Goal: Transaction & Acquisition: Purchase product/service

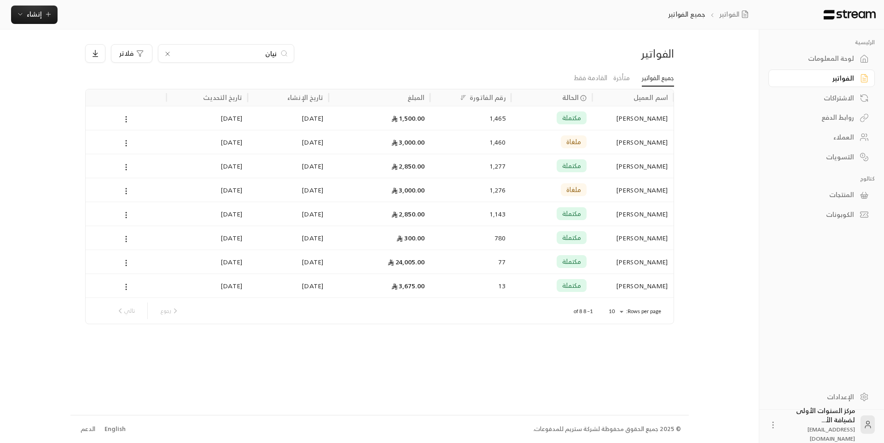
click at [280, 52] on div "نيان" at bounding box center [226, 53] width 136 height 18
click at [274, 52] on input "نيان" at bounding box center [226, 53] width 102 height 10
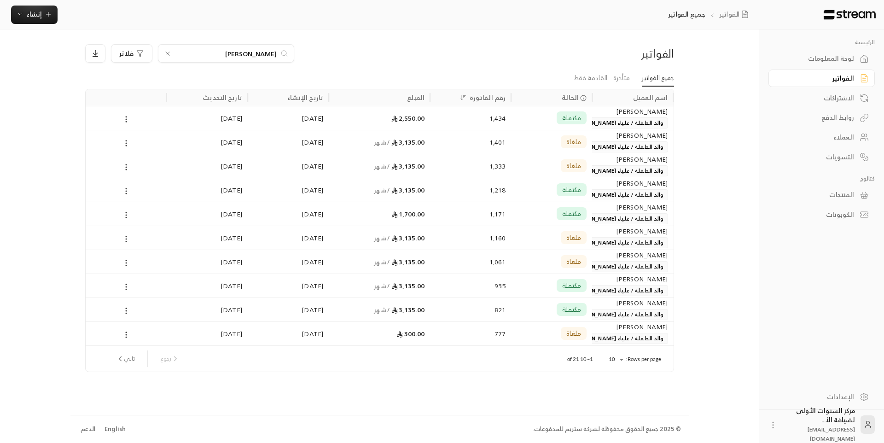
type input "[PERSON_NAME]"
click at [622, 114] on div "[PERSON_NAME]" at bounding box center [633, 111] width 70 height 10
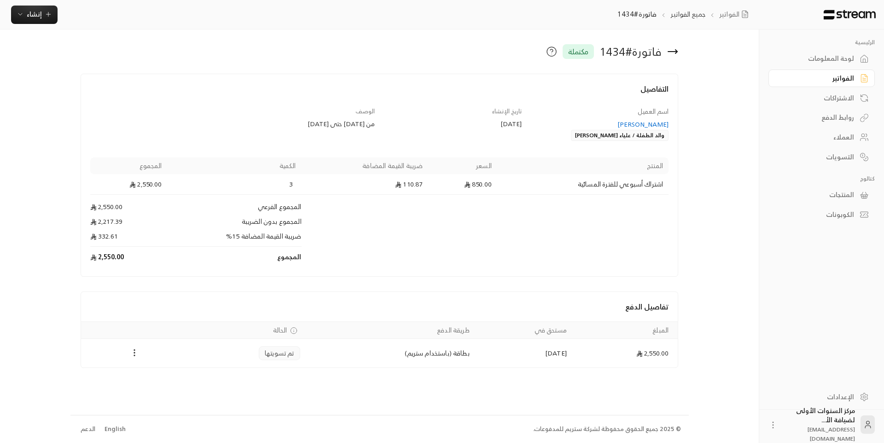
click at [392, 104] on div "التفاصيل" at bounding box center [380, 94] width 588 height 23
click at [623, 104] on div "التفاصيل" at bounding box center [380, 94] width 588 height 23
click at [632, 114] on div "اسم العميل [PERSON_NAME] والد الطفلة / [PERSON_NAME]" at bounding box center [599, 124] width 147 height 35
click at [636, 111] on div "اسم العميل [PERSON_NAME] والد الطفلة / [PERSON_NAME]" at bounding box center [599, 124] width 147 height 35
click at [632, 111] on div "اسم العميل [PERSON_NAME] والد الطفلة / [PERSON_NAME]" at bounding box center [599, 124] width 147 height 35
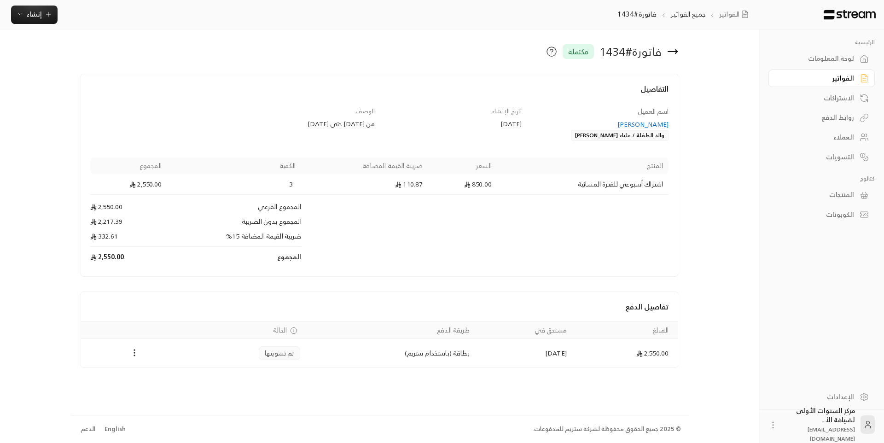
click at [634, 111] on div "اسم العميل [PERSON_NAME] والد الطفلة / [PERSON_NAME]" at bounding box center [599, 124] width 147 height 35
click at [639, 111] on span "اسم العميل" at bounding box center [653, 111] width 31 height 12
click at [638, 110] on span "اسم العميل" at bounding box center [653, 111] width 31 height 12
click at [624, 113] on div "اسم العميل [PERSON_NAME] والد الطفلة / [PERSON_NAME]" at bounding box center [599, 124] width 147 height 35
click at [634, 110] on div "اسم العميل [PERSON_NAME] والد الطفلة / [PERSON_NAME]" at bounding box center [599, 124] width 147 height 35
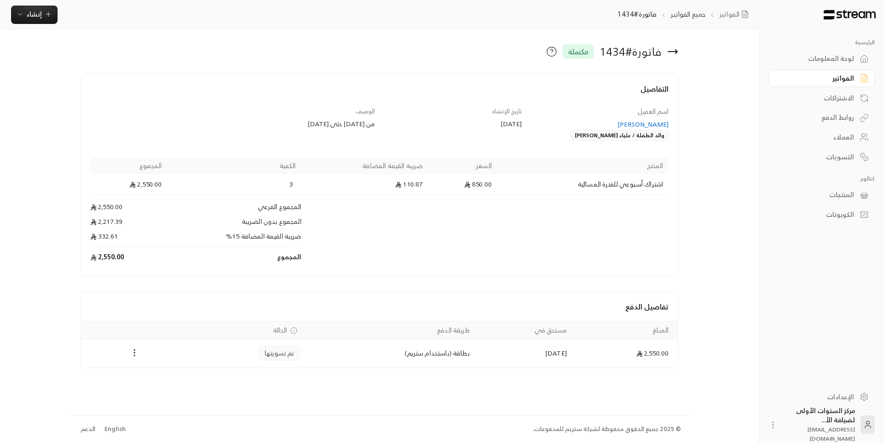
click at [640, 112] on span "اسم العميل" at bounding box center [653, 111] width 31 height 12
click at [630, 107] on div "اسم العميل [PERSON_NAME] والد الطفلة / [PERSON_NAME]" at bounding box center [599, 124] width 147 height 35
click at [631, 109] on div "اسم العميل [PERSON_NAME] والد الطفلة / [PERSON_NAME]" at bounding box center [599, 124] width 147 height 35
click at [638, 111] on span "اسم العميل" at bounding box center [653, 111] width 31 height 12
click at [512, 52] on div "فاتورة # 1434 مكتملة" at bounding box center [480, 51] width 405 height 15
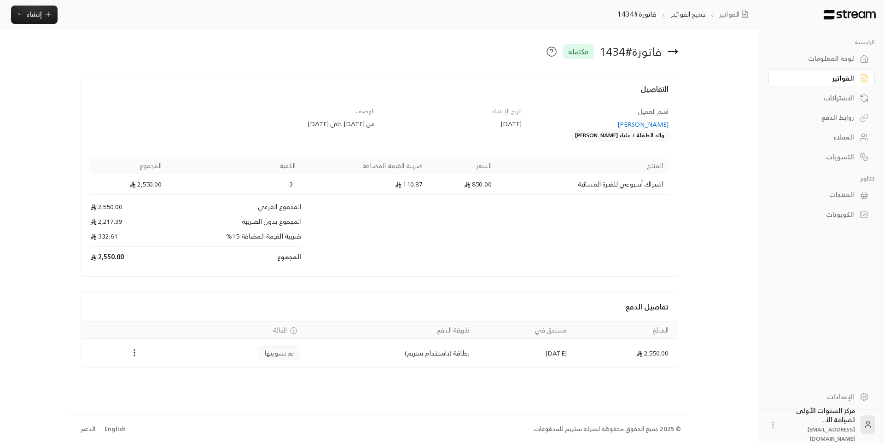
click at [525, 50] on div "فاتورة # 1434 مكتملة" at bounding box center [480, 51] width 405 height 15
click at [793, 82] on div "الفواتير" at bounding box center [817, 78] width 74 height 9
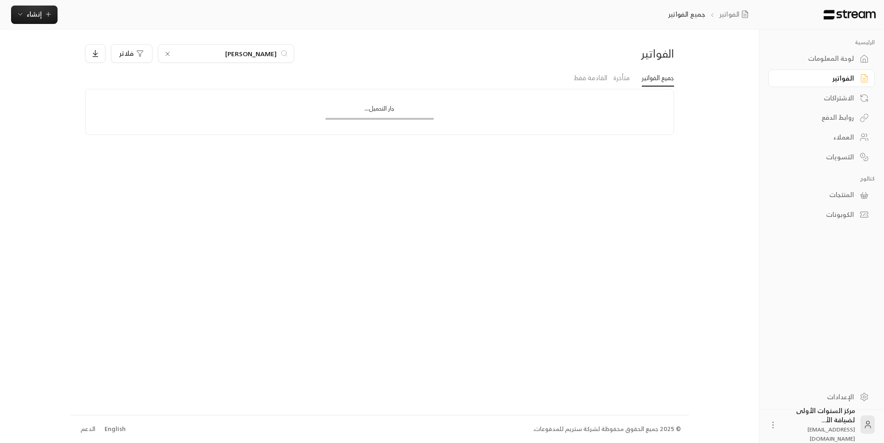
click at [257, 53] on input "[PERSON_NAME]" at bounding box center [226, 53] width 102 height 10
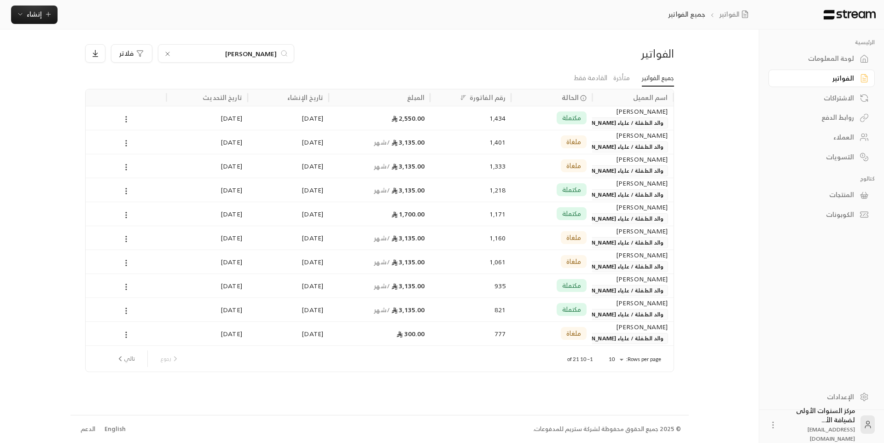
click at [257, 53] on input "[PERSON_NAME]" at bounding box center [226, 53] width 102 height 10
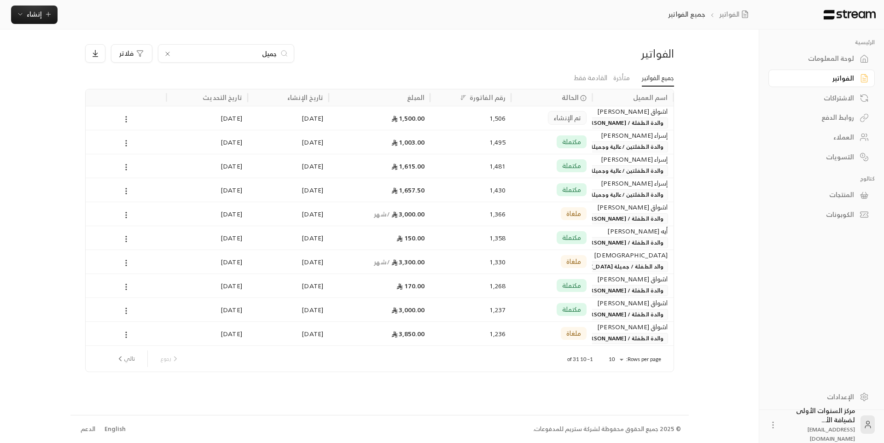
type input "جميل"
click at [508, 117] on div "1,506" at bounding box center [470, 118] width 81 height 24
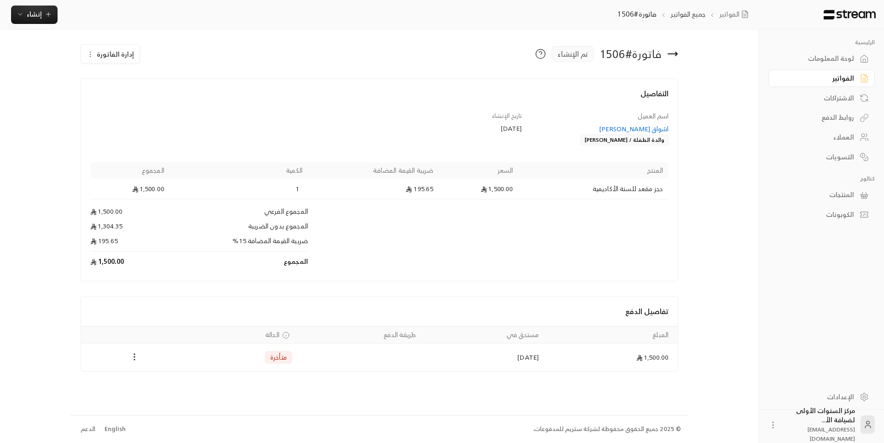
click at [122, 55] on span "إدارة الفاتورة" at bounding box center [115, 54] width 37 height 12
click at [134, 98] on span "إلغاء" at bounding box center [134, 96] width 10 height 7
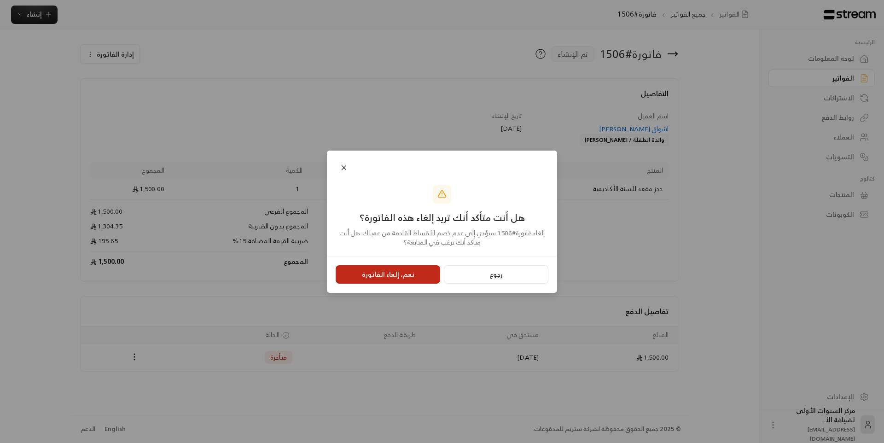
click at [391, 272] on button "نعم، إلغاء الفاتورة" at bounding box center [388, 274] width 105 height 18
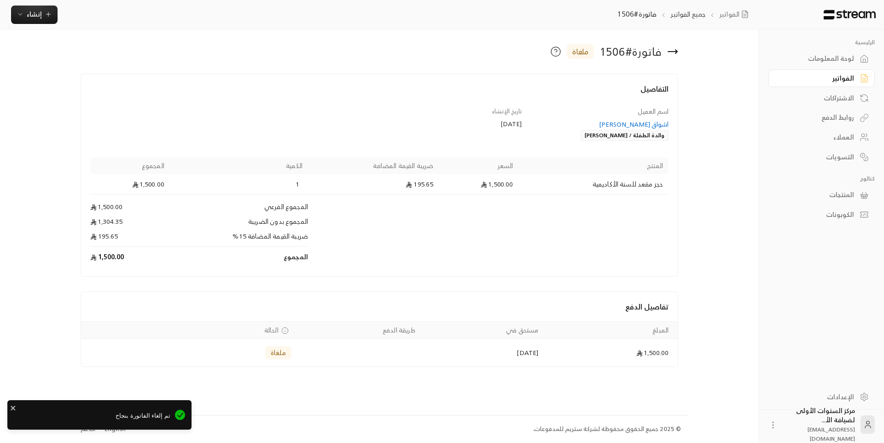
click at [673, 52] on icon at bounding box center [672, 52] width 9 height 0
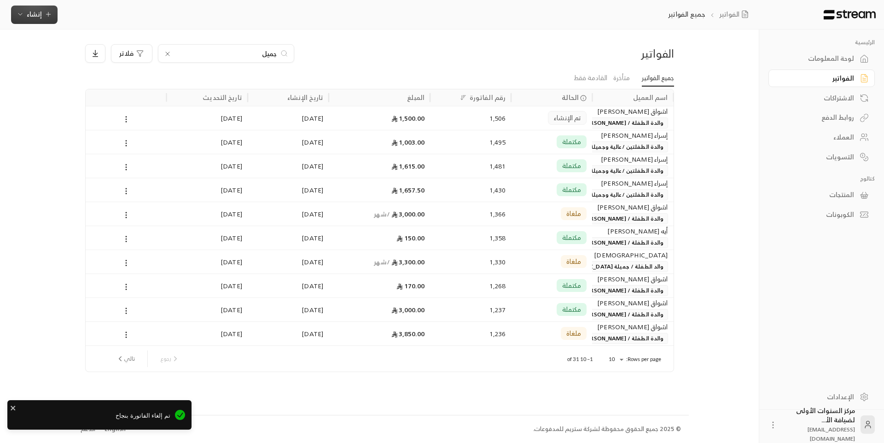
click at [41, 13] on span "إنشاء" at bounding box center [34, 14] width 15 height 12
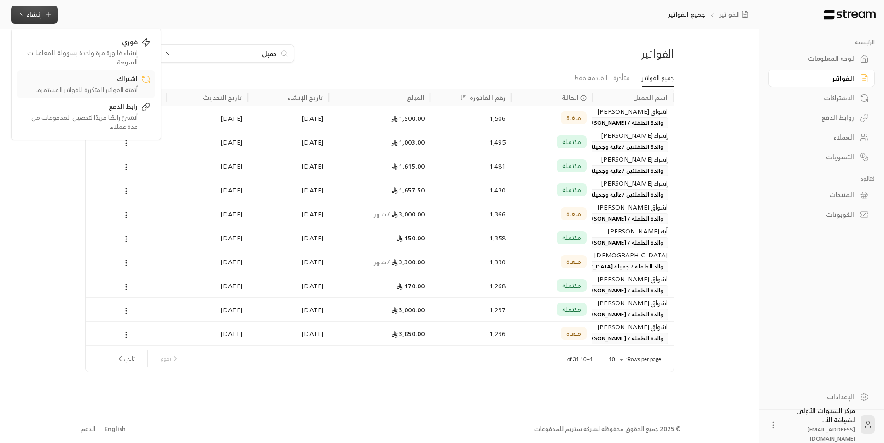
click at [130, 84] on div "اشتراك" at bounding box center [80, 79] width 116 height 11
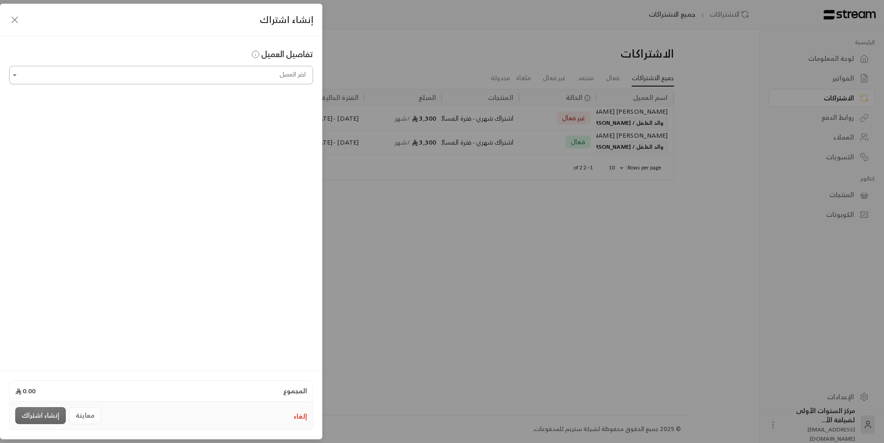
click at [233, 77] on input "اختر العميل" at bounding box center [161, 75] width 304 height 16
click at [211, 124] on span "والدة الطفلة / [PERSON_NAME]" at bounding box center [180, 123] width 91 height 15
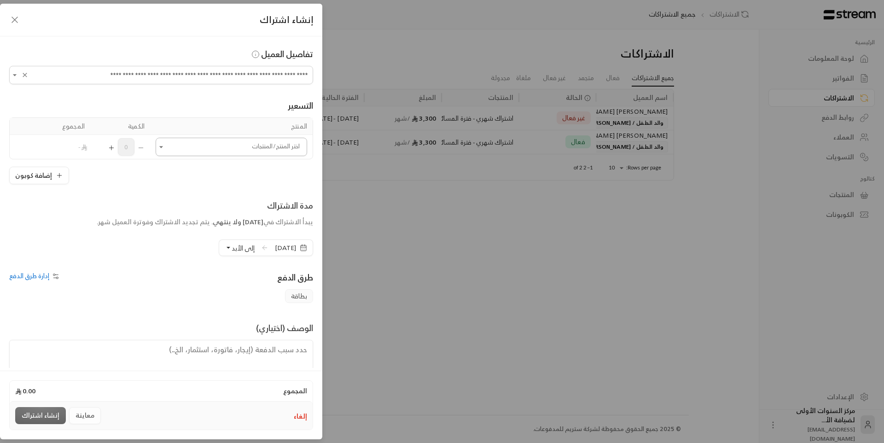
type input "**********"
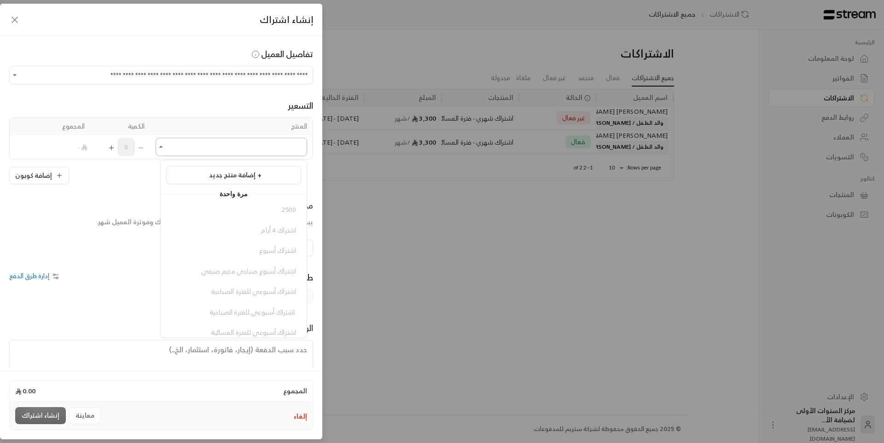
click at [270, 146] on input "اختر العميل" at bounding box center [231, 147] width 151 height 16
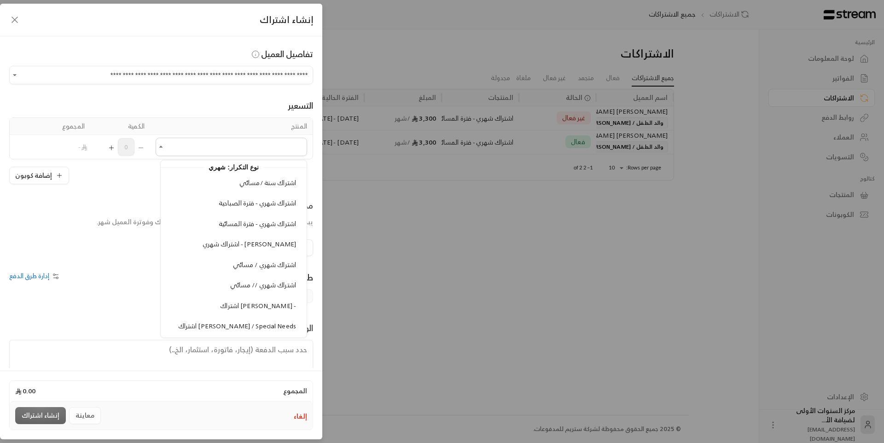
scroll to position [875, 0]
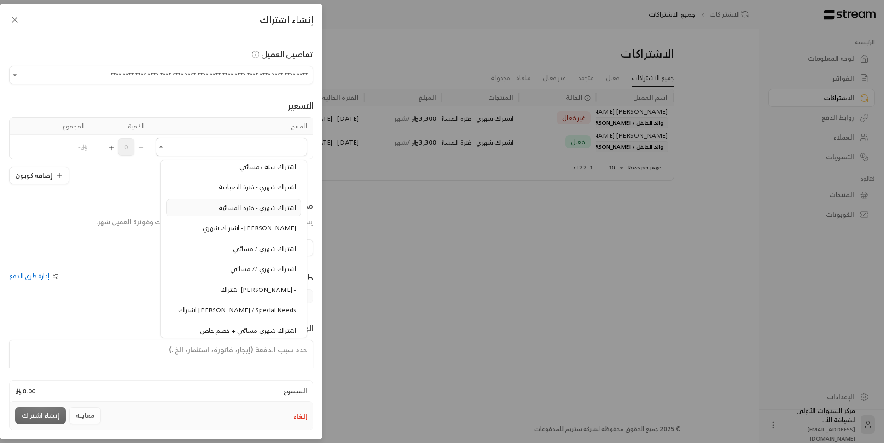
click at [258, 213] on span "اشتراك شهري - فترة المسائية" at bounding box center [257, 208] width 77 height 12
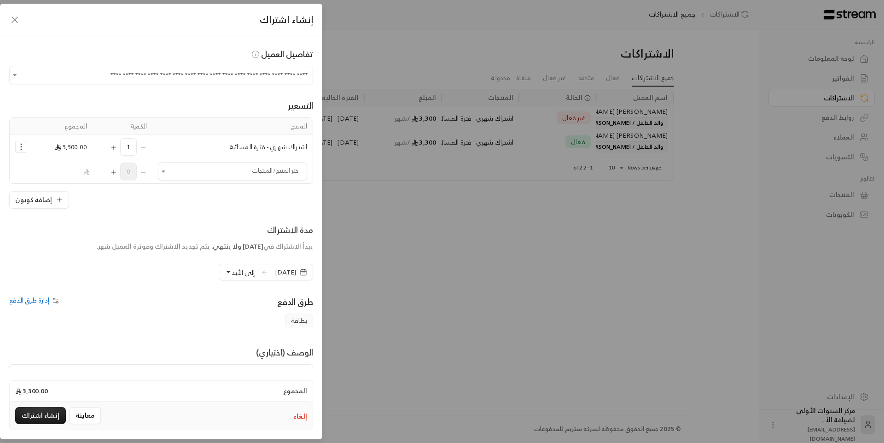
click at [26, 149] on icon "Selected Products" at bounding box center [21, 146] width 9 height 9
click at [67, 191] on span "إزالة المنتج" at bounding box center [61, 185] width 26 height 11
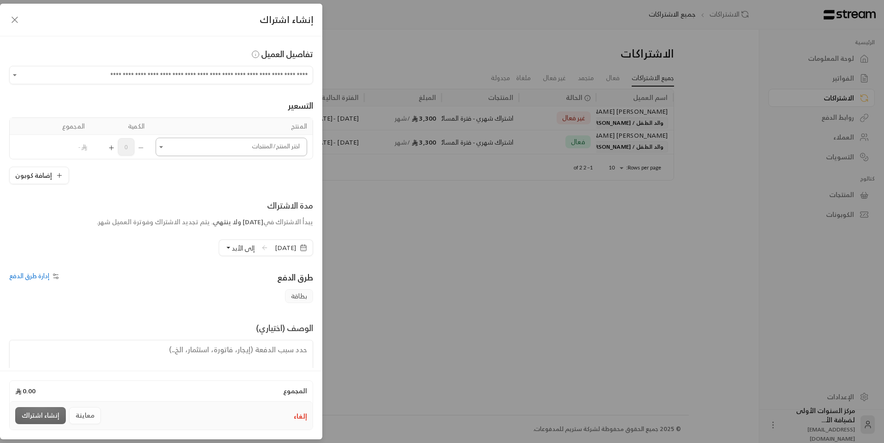
click at [191, 150] on input "اختر العميل" at bounding box center [231, 147] width 151 height 16
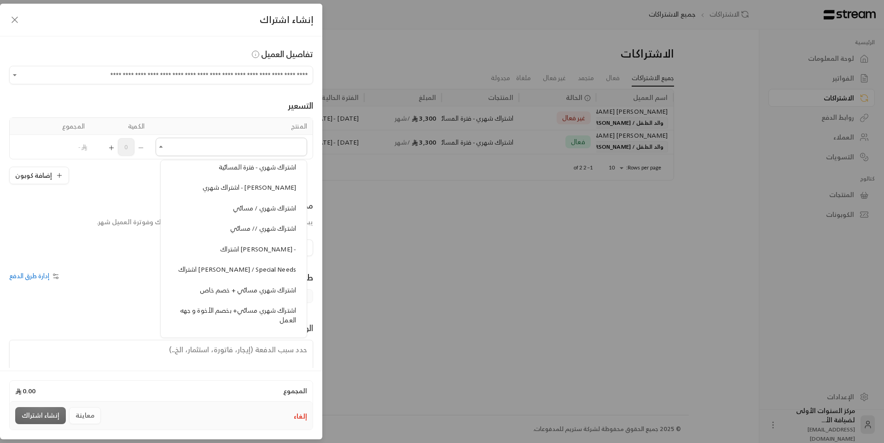
scroll to position [921, 0]
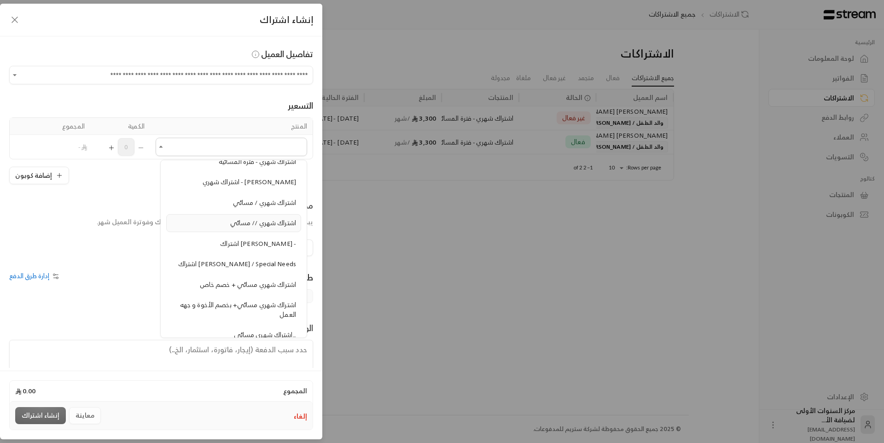
click at [254, 227] on span "اشتراك شهري // مسائي" at bounding box center [263, 223] width 66 height 12
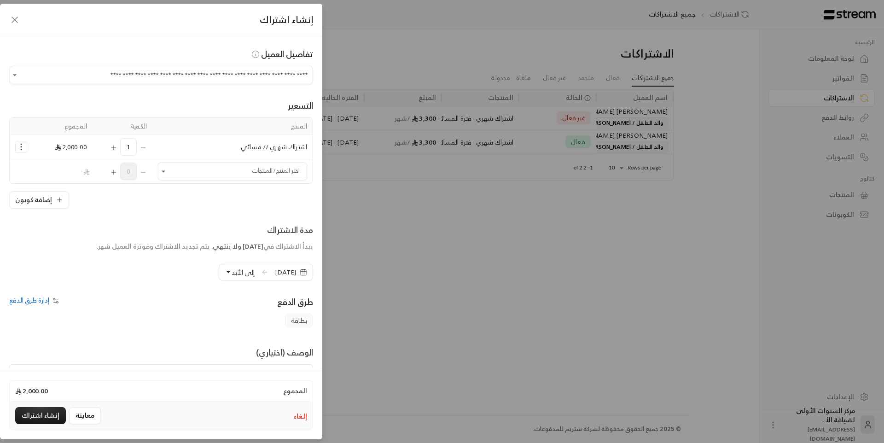
click at [22, 146] on icon "Selected Products" at bounding box center [21, 146] width 9 height 9
click at [65, 188] on span "إزالة المنتج" at bounding box center [61, 185] width 26 height 11
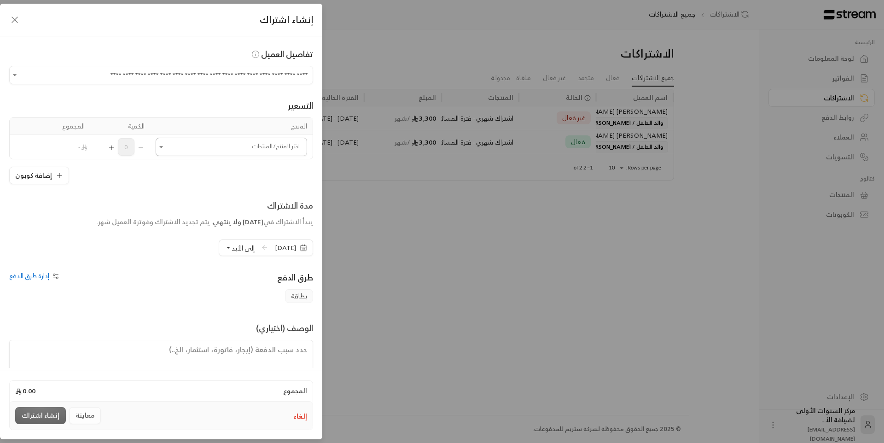
click at [235, 149] on input "اختر العميل" at bounding box center [231, 147] width 151 height 16
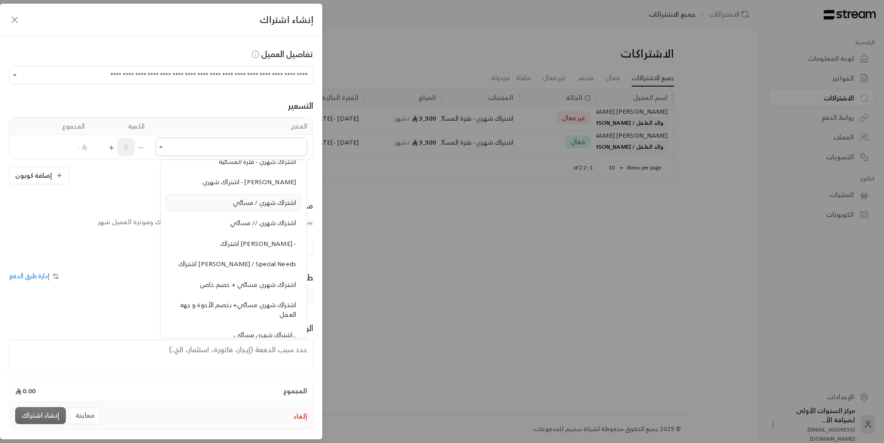
click at [252, 202] on span "اشتراك شهري / مسائي" at bounding box center [264, 203] width 63 height 12
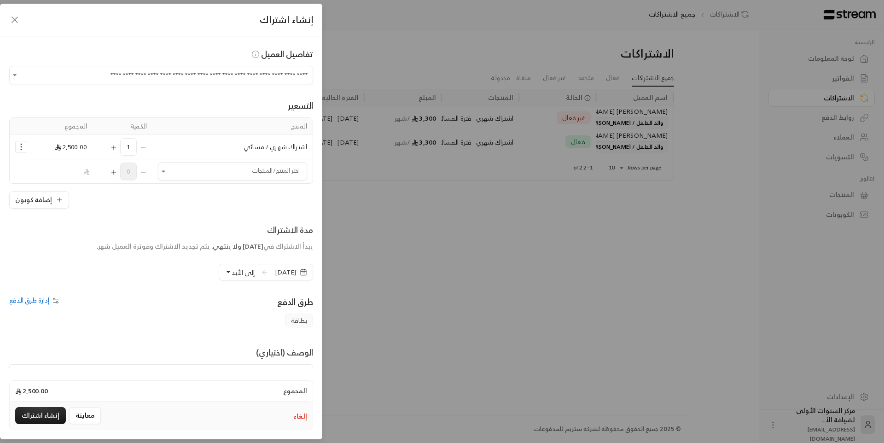
click at [24, 146] on icon "Selected Products" at bounding box center [21, 146] width 9 height 9
click at [65, 185] on span "إزالة المنتج" at bounding box center [61, 185] width 26 height 11
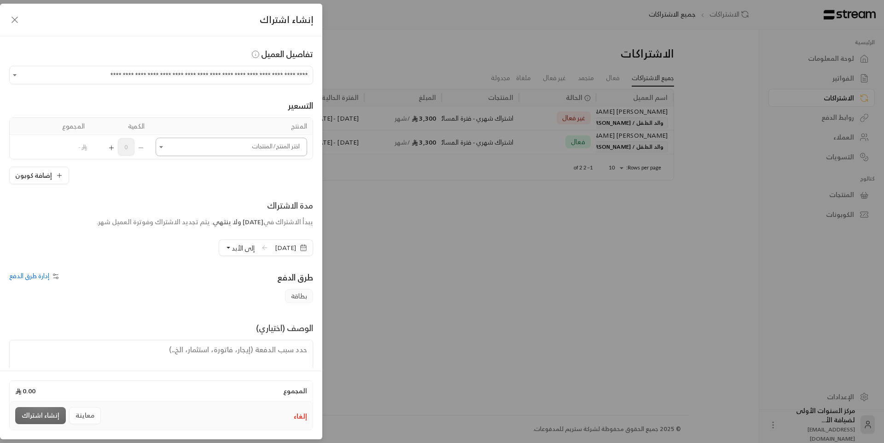
click at [175, 149] on input "اختر العميل" at bounding box center [231, 147] width 151 height 16
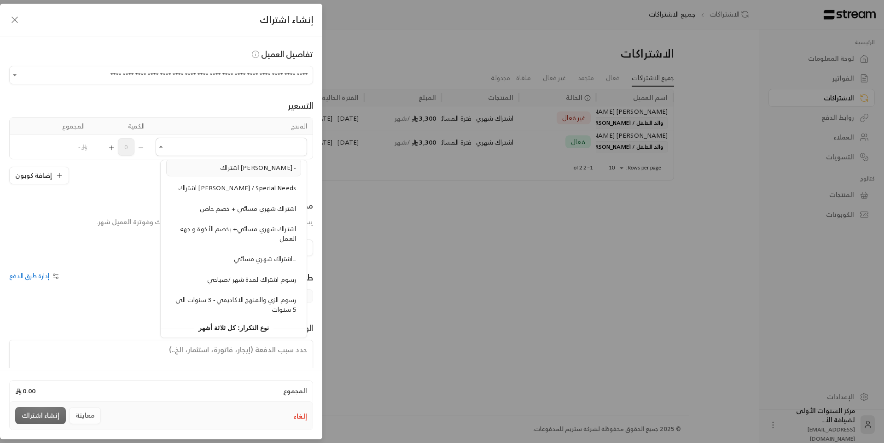
scroll to position [1013, 0]
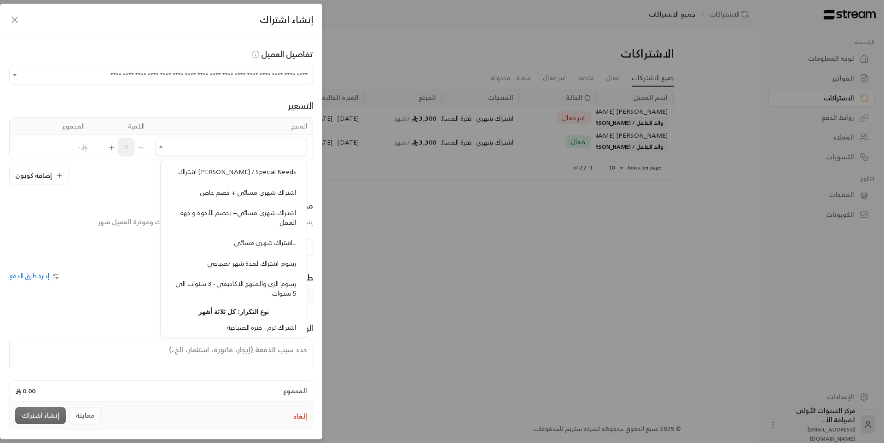
click at [250, 246] on span "اشتراك شهري مسائي..." at bounding box center [265, 243] width 62 height 12
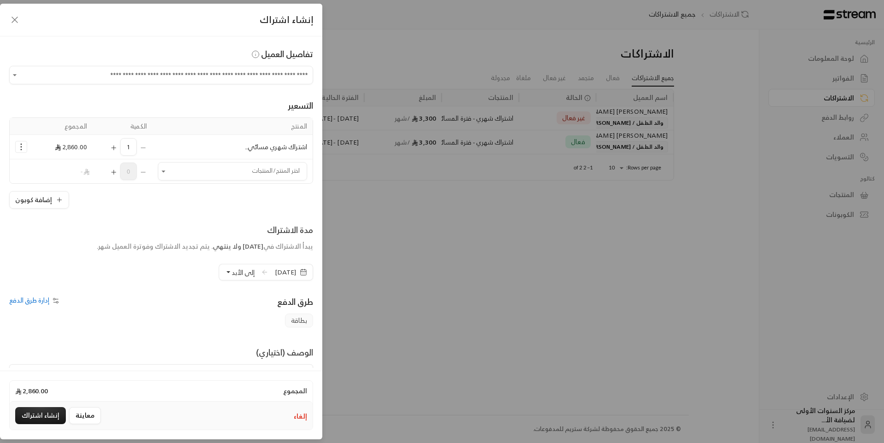
click at [24, 147] on icon "Selected Products" at bounding box center [21, 146] width 9 height 9
click at [56, 189] on span "إزالة المنتج" at bounding box center [61, 185] width 26 height 11
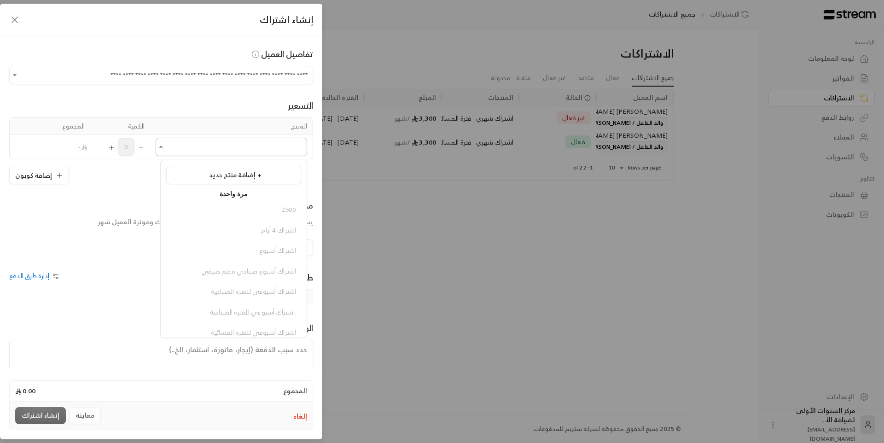
click at [215, 153] on input "اختر العميل" at bounding box center [231, 147] width 151 height 16
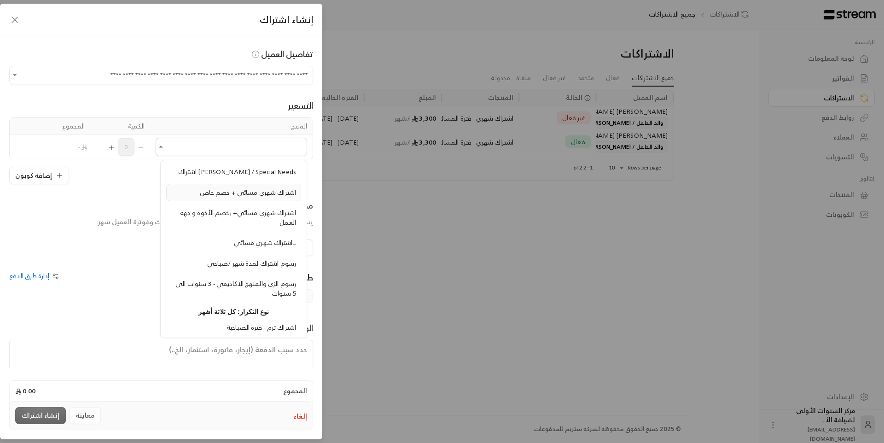
click at [264, 198] on li "اشتراك شهري مسائي + خصم خاص" at bounding box center [233, 193] width 135 height 18
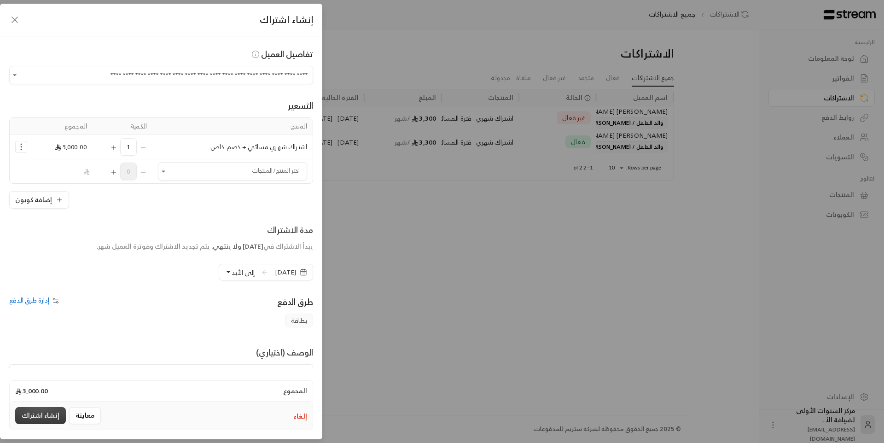
click at [44, 416] on button "إنشاء اشتراك" at bounding box center [40, 415] width 51 height 17
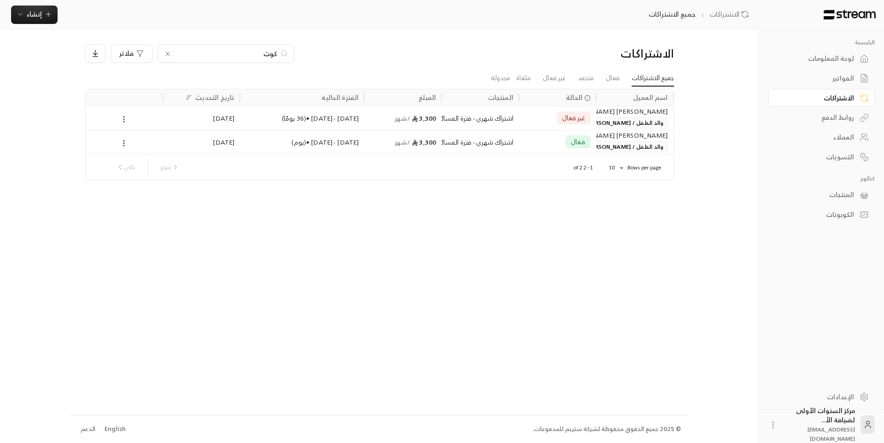
click at [166, 53] on icon at bounding box center [167, 53] width 7 height 7
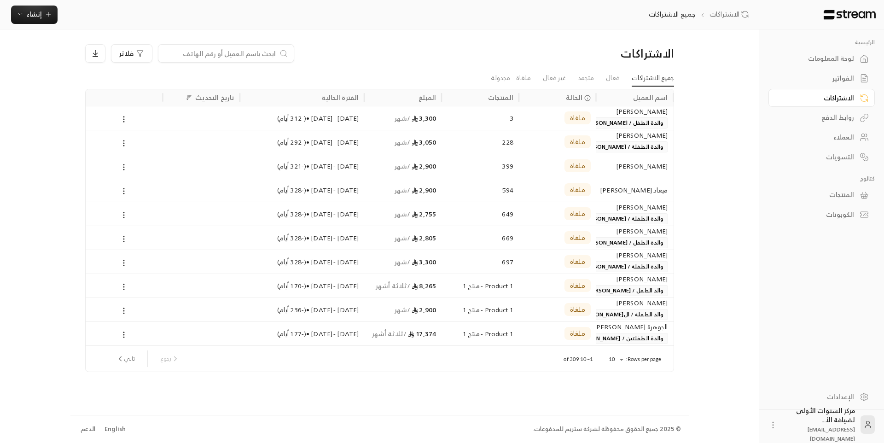
click at [353, 57] on div "فلاتر" at bounding box center [304, 53] width 439 height 18
click at [841, 79] on div "الفواتير" at bounding box center [817, 78] width 74 height 9
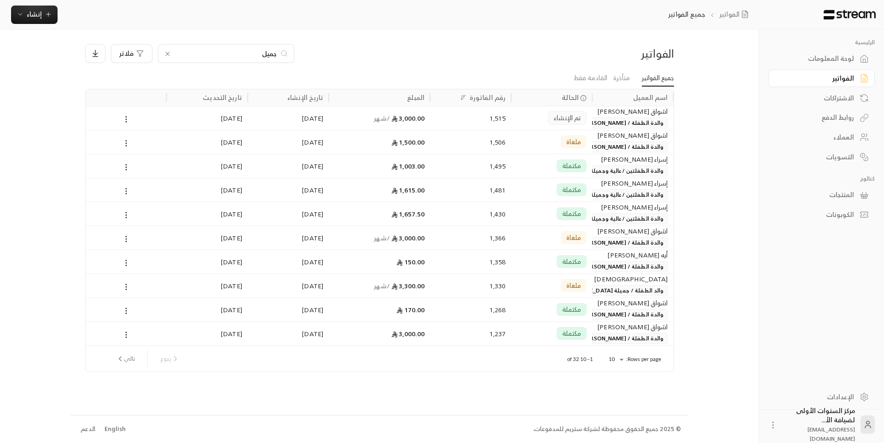
click at [167, 55] on icon at bounding box center [167, 53] width 7 height 7
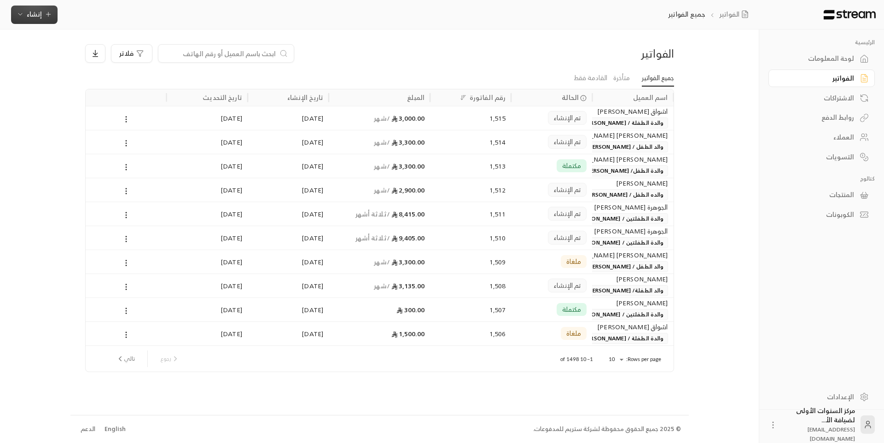
click at [30, 17] on span "إنشاء" at bounding box center [34, 14] width 15 height 12
click at [133, 47] on div "فوري" at bounding box center [80, 42] width 116 height 11
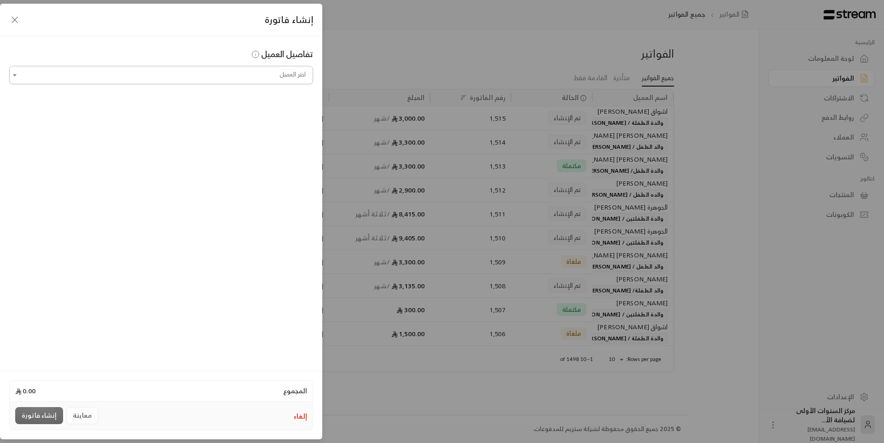
click at [192, 78] on input "اختر العميل" at bounding box center [161, 75] width 304 height 16
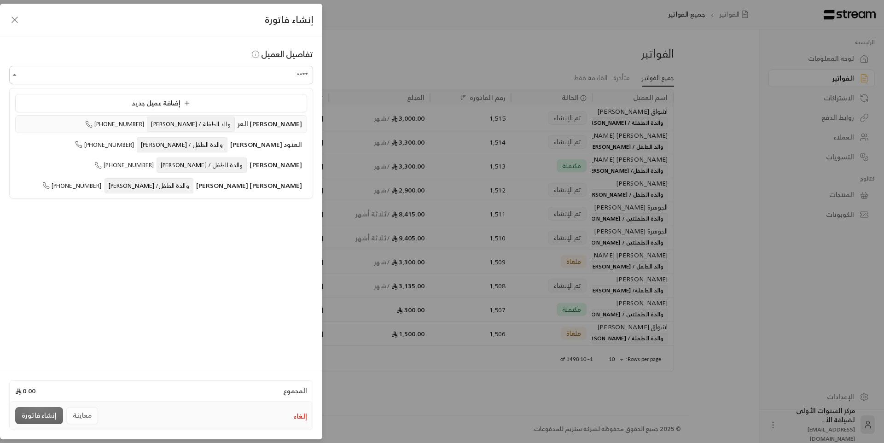
click at [259, 127] on span "[PERSON_NAME] العر" at bounding box center [270, 124] width 64 height 12
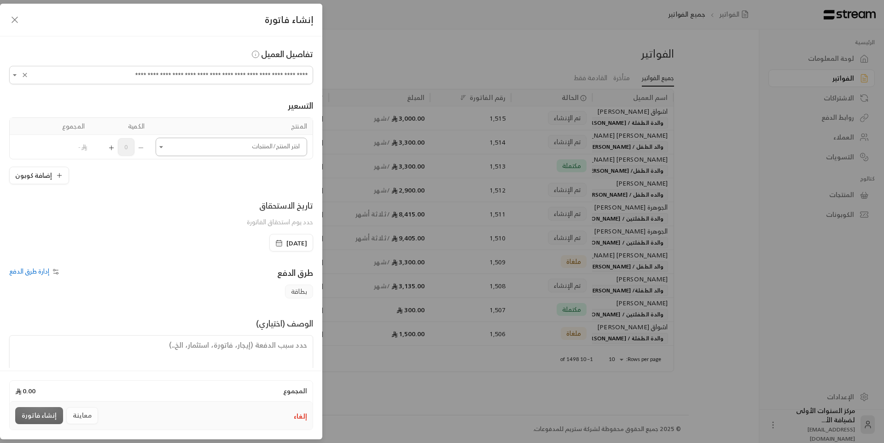
type input "**********"
click at [244, 151] on input "اختر العميل" at bounding box center [231, 147] width 151 height 16
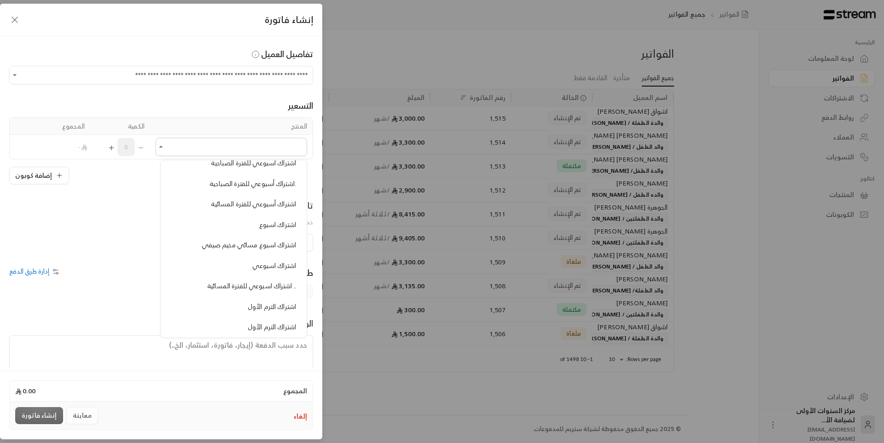
scroll to position [138, 0]
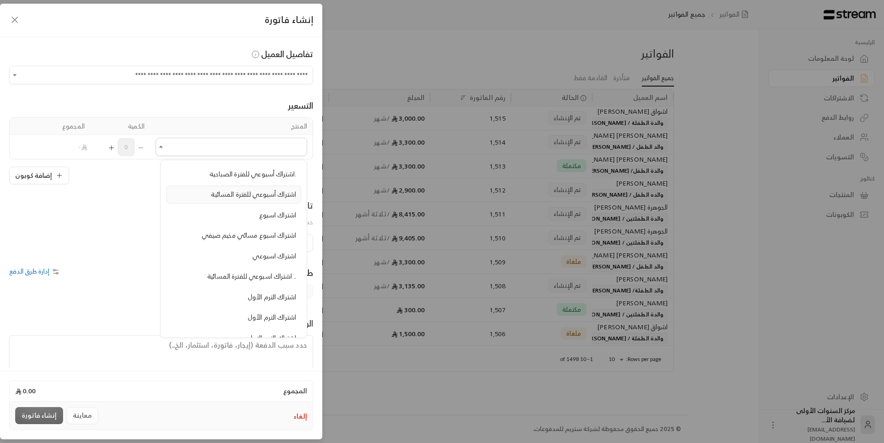
click at [256, 197] on span "اشتراك أسبوعي للفترة المسائية" at bounding box center [253, 194] width 85 height 12
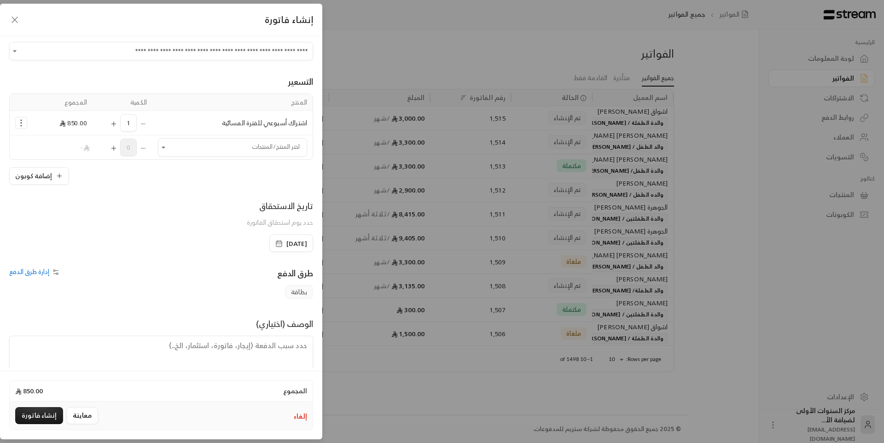
scroll to position [44, 0]
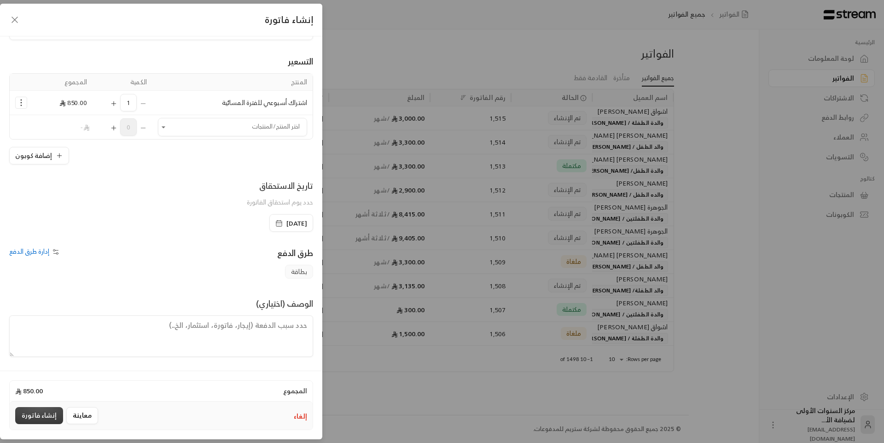
click at [45, 411] on button "إنشاء فاتورة" at bounding box center [39, 415] width 48 height 17
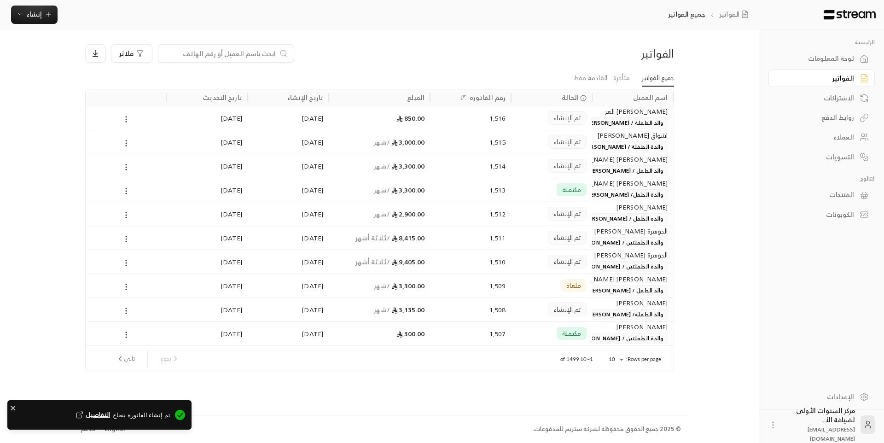
click at [634, 118] on span "والد الطفلة / [PERSON_NAME]" at bounding box center [625, 122] width 86 height 11
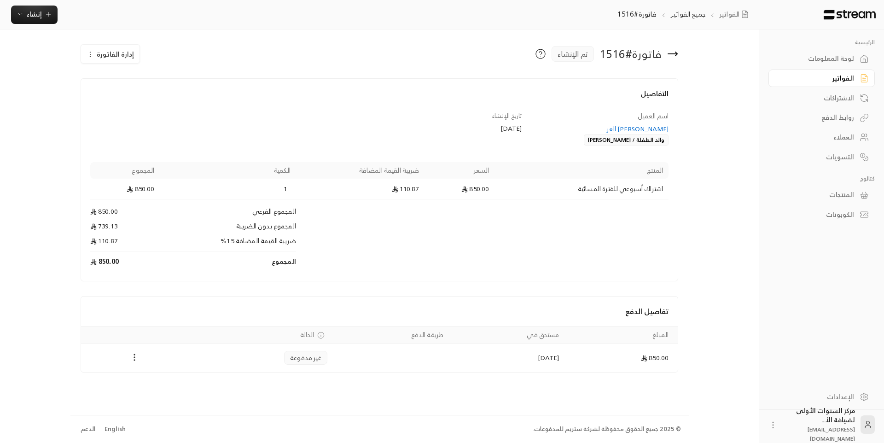
click at [136, 360] on icon "Payments" at bounding box center [134, 357] width 9 height 9
click at [162, 381] on li "تغيير الحالة الى مدفوعة" at bounding box center [167, 381] width 67 height 17
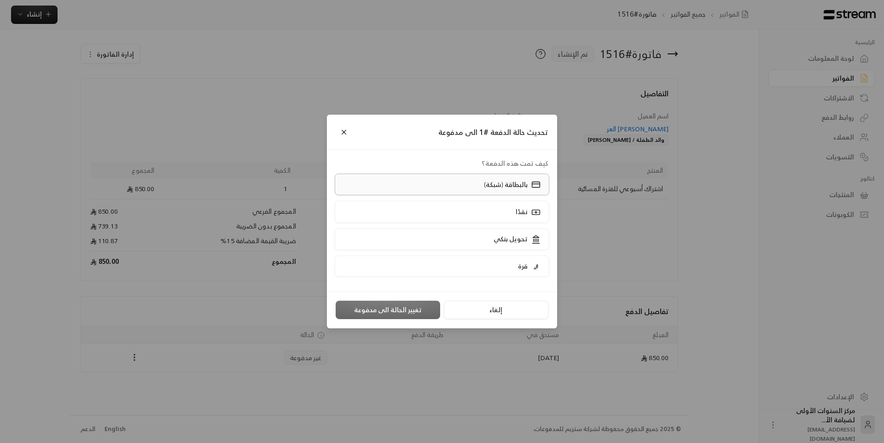
click at [501, 181] on p "بالبطاقة (شبكة)" at bounding box center [506, 184] width 44 height 9
click at [391, 305] on button "تغيير الحالة الى مدفوعة" at bounding box center [388, 310] width 105 height 18
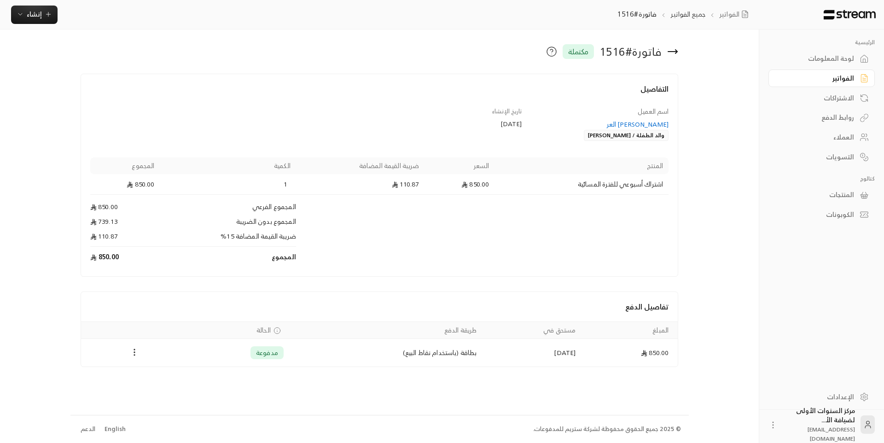
click at [673, 53] on icon at bounding box center [672, 51] width 11 height 11
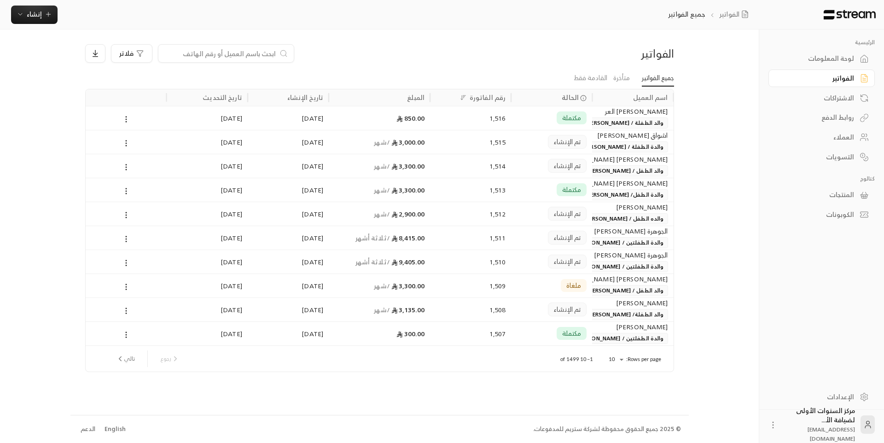
click at [582, 58] on div "الفواتير" at bounding box center [603, 53] width 140 height 15
click at [45, 9] on span "إنشاء" at bounding box center [34, 14] width 35 height 12
click at [123, 50] on div "إنشاء فاتورة مرة واحدة بسهولة للمعاملات السريعة." at bounding box center [80, 57] width 116 height 18
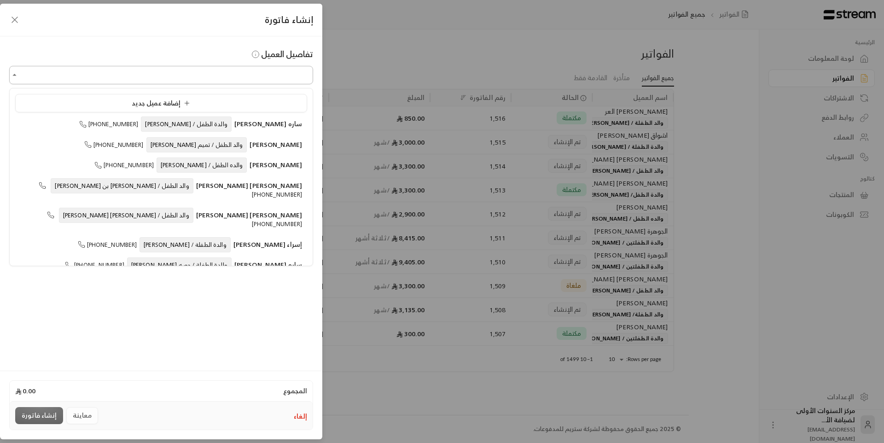
click at [240, 71] on input "اختر العميل" at bounding box center [161, 75] width 304 height 16
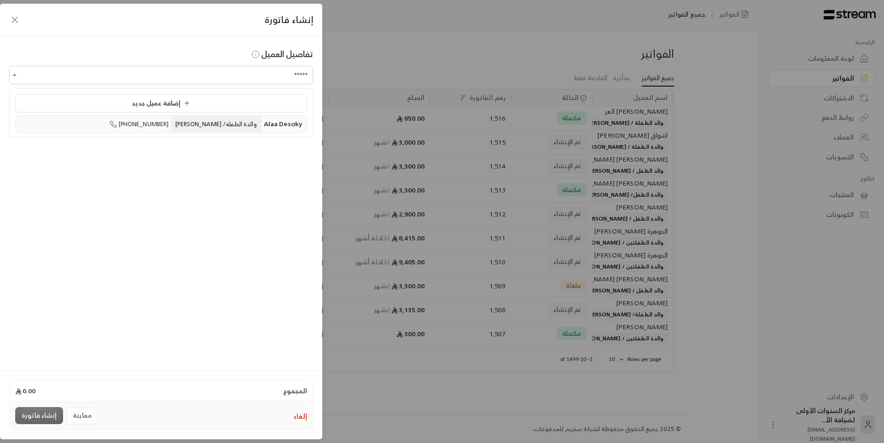
click at [218, 128] on span "والدة الطفله/ [PERSON_NAME]" at bounding box center [215, 123] width 89 height 15
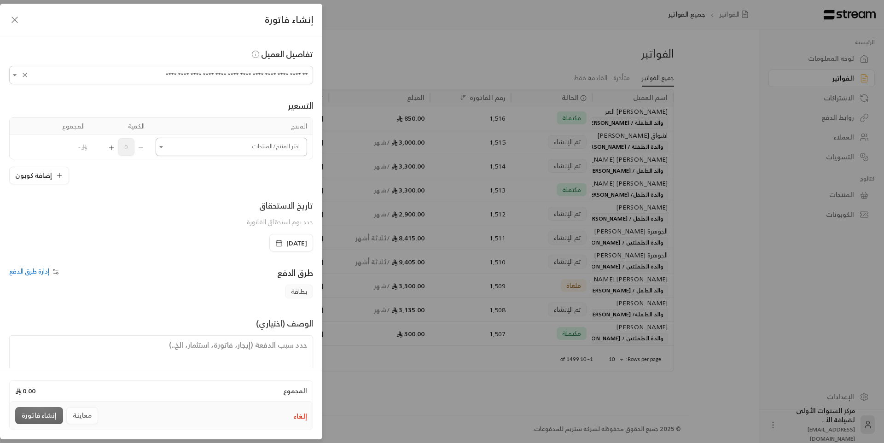
type input "**********"
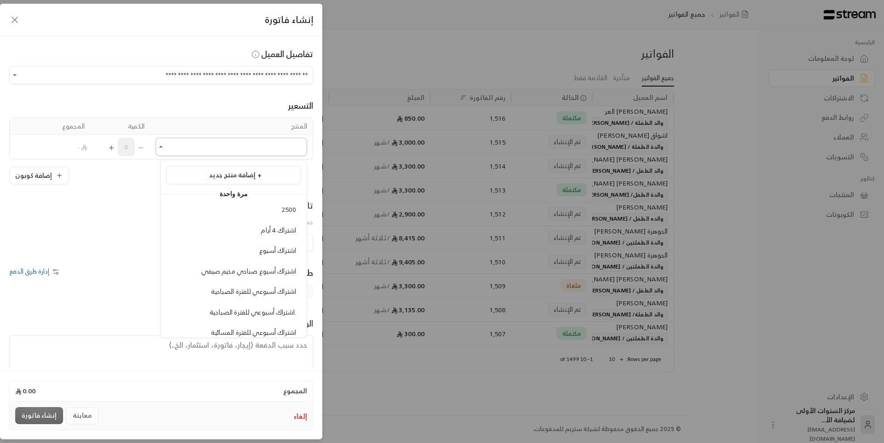
click at [238, 151] on input "اختر العميل" at bounding box center [231, 147] width 151 height 16
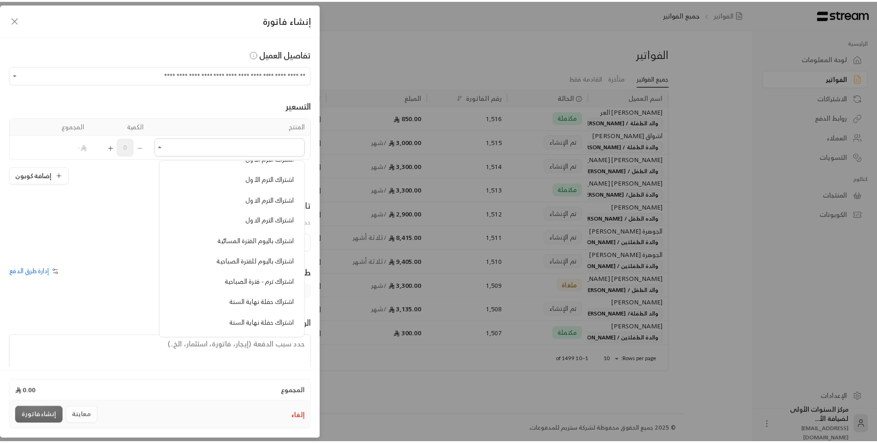
scroll to position [322, 0]
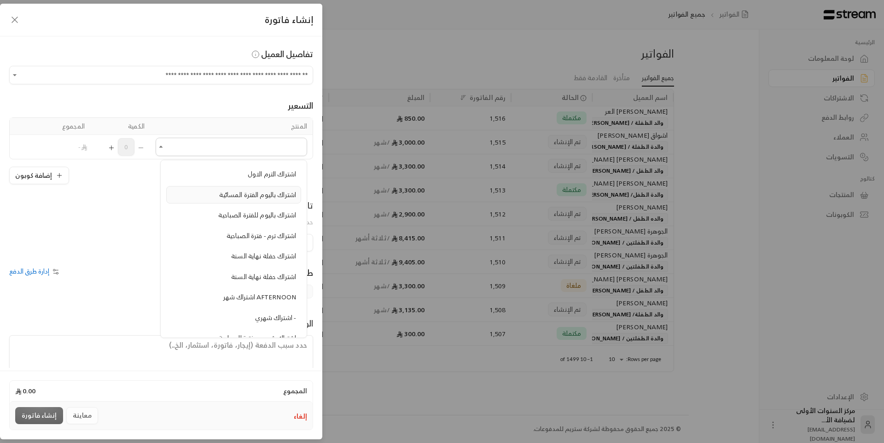
click at [239, 195] on span "اشتراك باليوم الفترة المسائية" at bounding box center [257, 195] width 77 height 12
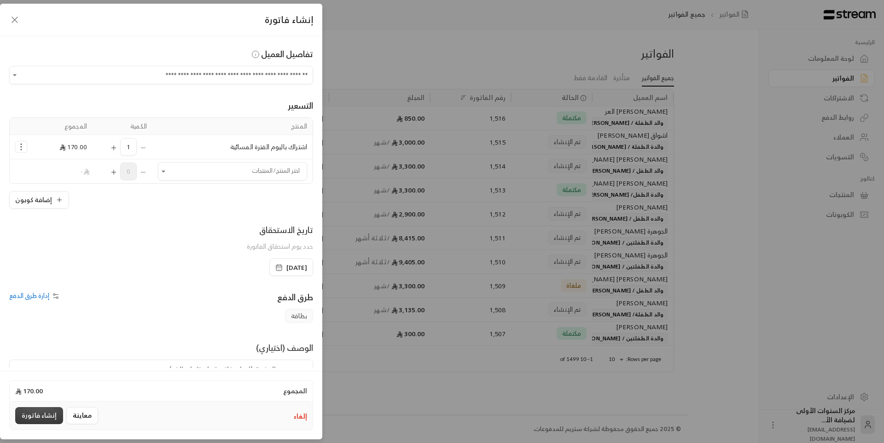
click at [33, 420] on button "إنشاء فاتورة" at bounding box center [39, 415] width 48 height 17
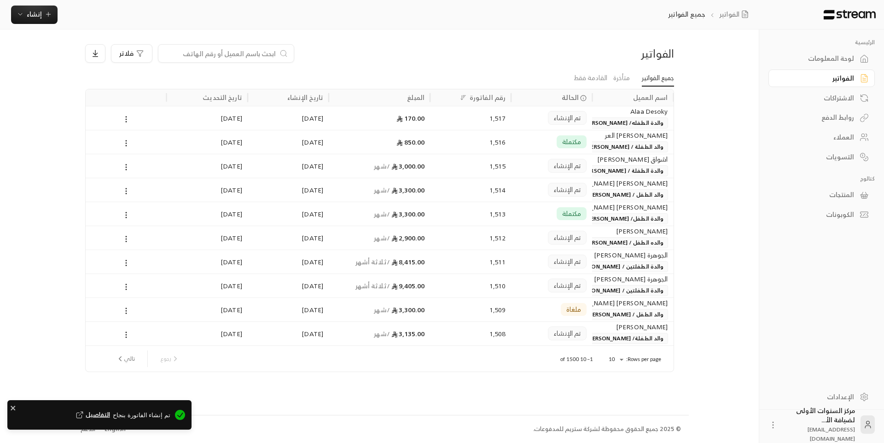
click at [561, 122] on span "تم الإنشاء" at bounding box center [567, 117] width 27 height 9
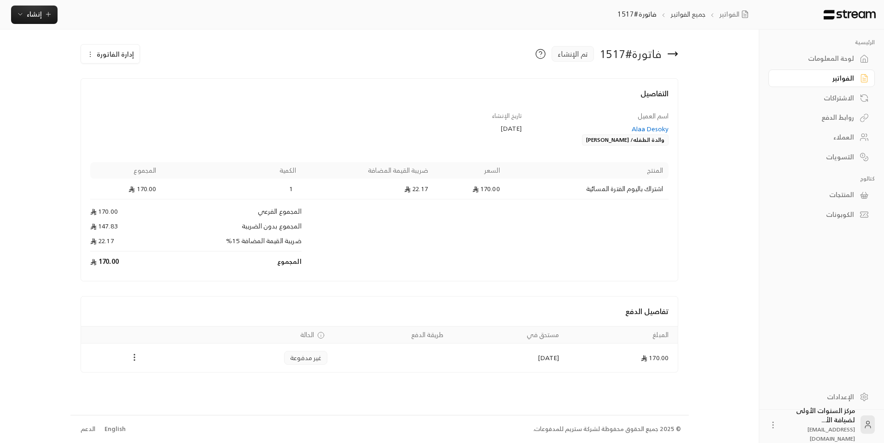
click at [137, 355] on icon "Payments" at bounding box center [134, 357] width 9 height 9
click at [181, 381] on li "تغيير الحالة الى مدفوعة" at bounding box center [167, 381] width 67 height 17
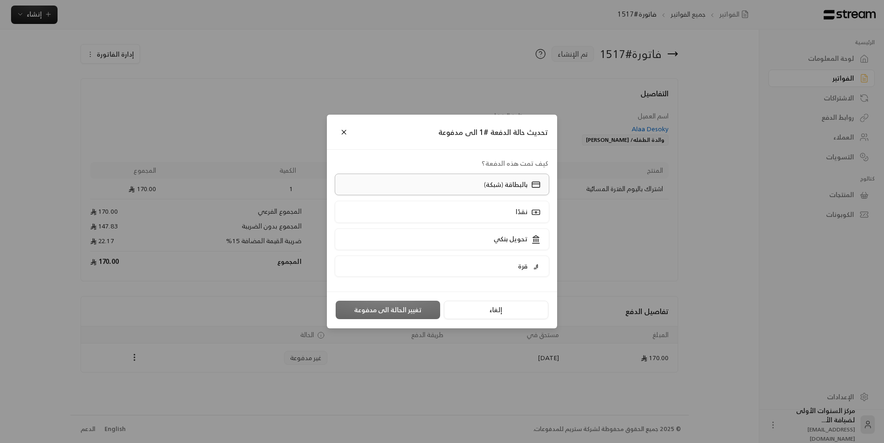
click at [407, 188] on label "بالبطاقة (شبكة)" at bounding box center [442, 185] width 215 height 22
click at [383, 303] on button "تغيير الحالة الى مدفوعة" at bounding box center [388, 310] width 105 height 18
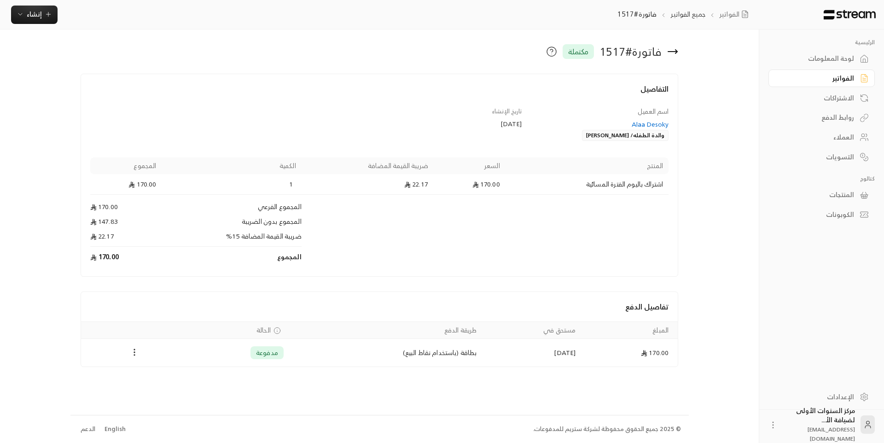
click at [326, 50] on div "فاتورة # 1517 مكتملة" at bounding box center [480, 51] width 405 height 15
click at [819, 50] on link "لوحة المعلومات" at bounding box center [821, 59] width 106 height 18
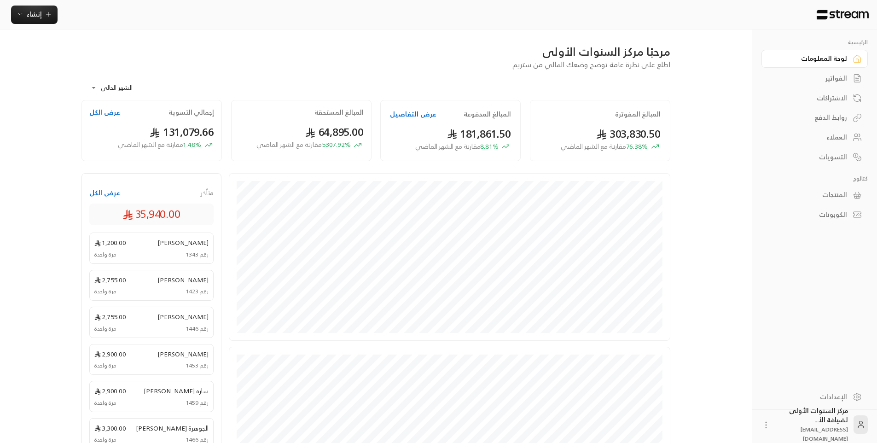
click at [500, 71] on div "**********" at bounding box center [375, 85] width 589 height 30
drag, startPoint x: 653, startPoint y: 86, endPoint x: 884, endPoint y: 63, distance: 231.4
click at [654, 86] on div "**********" at bounding box center [375, 85] width 589 height 30
click at [838, 74] on div "الفواتير" at bounding box center [810, 78] width 74 height 9
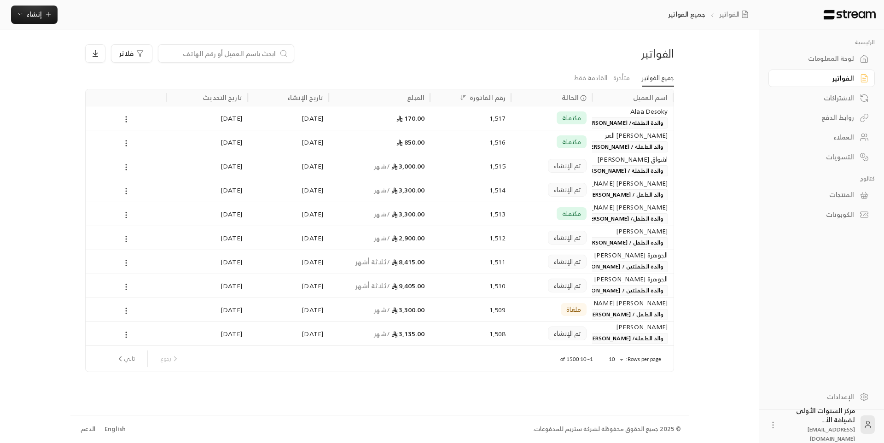
click at [846, 54] on div "لوحة المعلومات" at bounding box center [817, 58] width 74 height 9
